Goal: Information Seeking & Learning: Learn about a topic

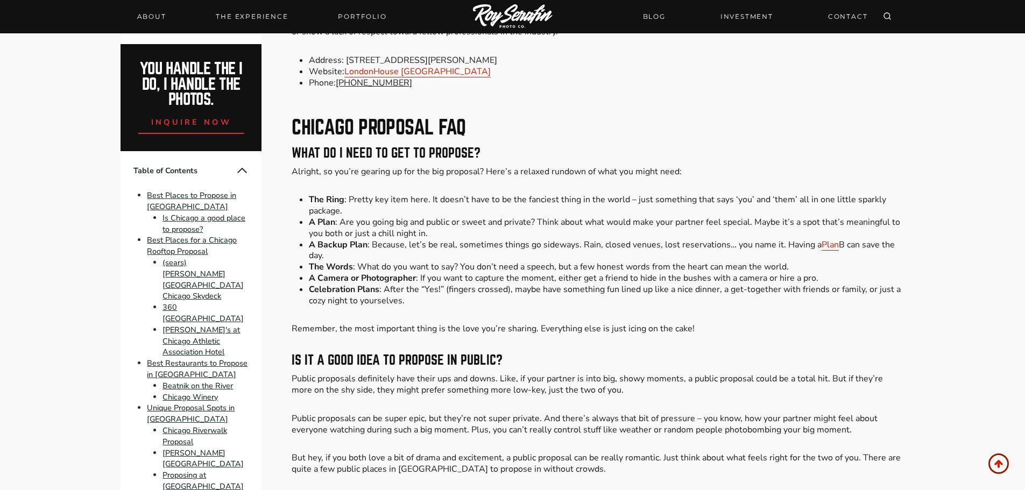
scroll to position [9145, 0]
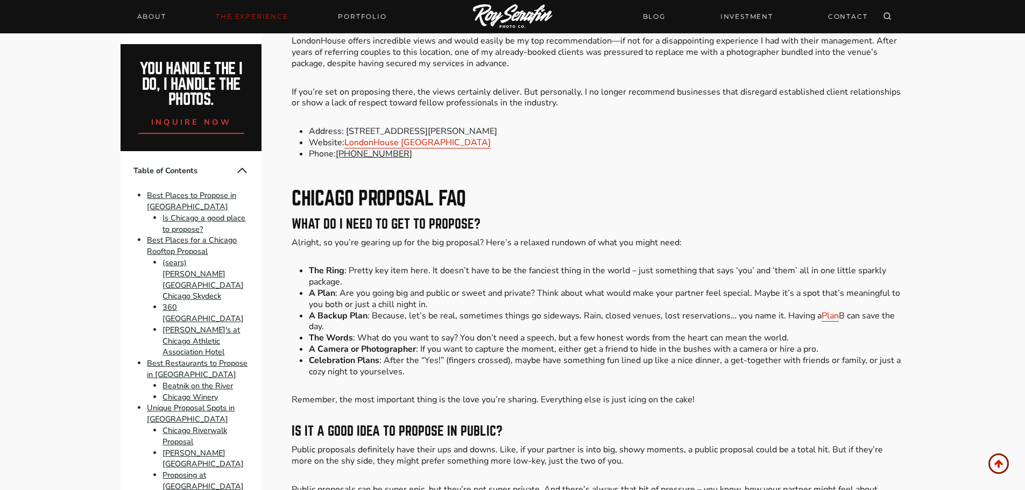
click at [250, 19] on link "THE EXPERIENCE" at bounding box center [251, 16] width 85 height 15
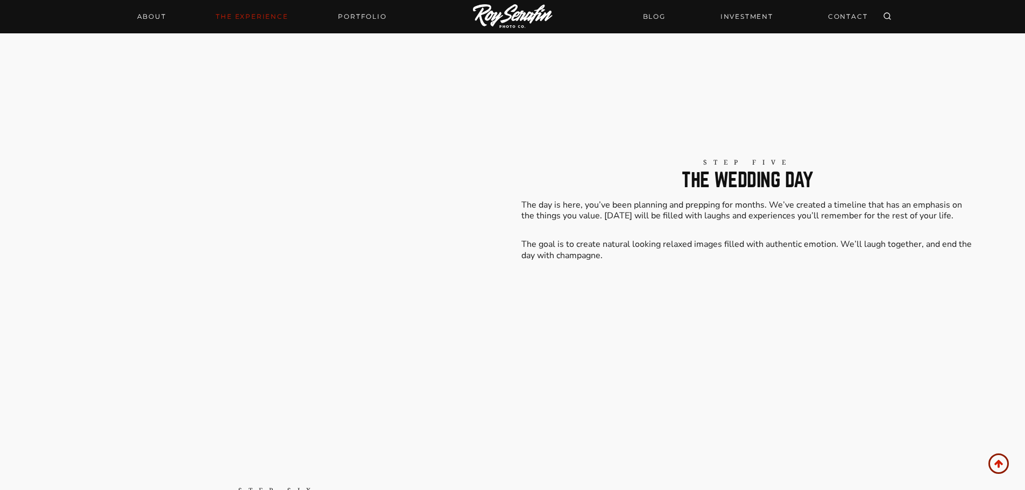
scroll to position [2744, 0]
